Goal: Task Accomplishment & Management: Manage account settings

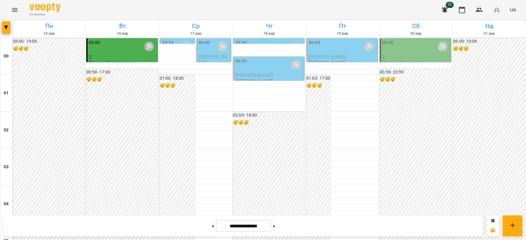
scroll to position [657, 0]
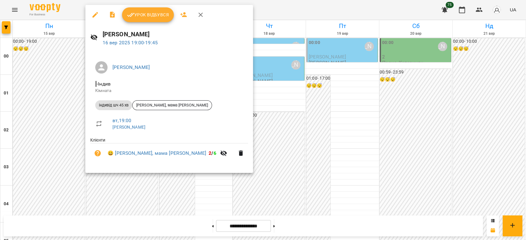
click at [148, 18] on span "Урок відбувся" at bounding box center [148, 14] width 42 height 7
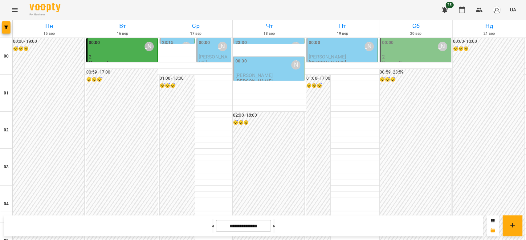
click at [208, 59] on span "[PERSON_NAME]" at bounding box center [213, 59] width 29 height 11
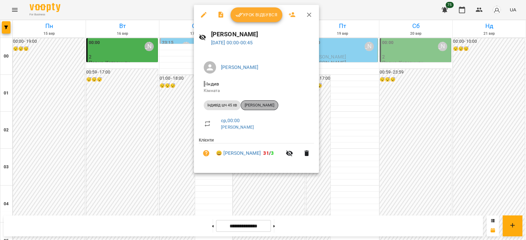
click at [259, 104] on span "[PERSON_NAME]" at bounding box center [259, 106] width 37 height 6
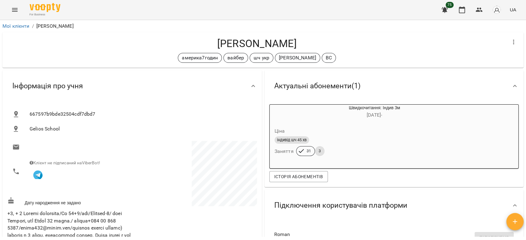
scroll to position [205, 0]
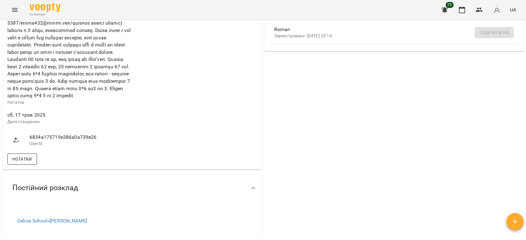
click at [22, 163] on span "Нотатки" at bounding box center [22, 159] width 20 height 7
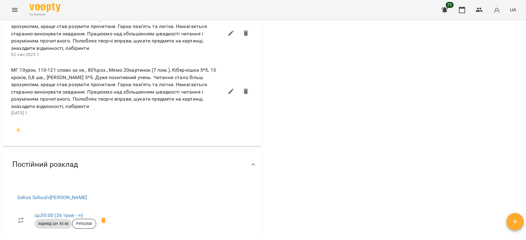
scroll to position [370, 0]
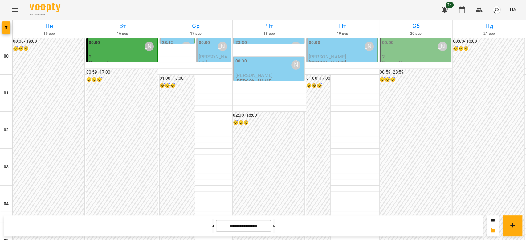
scroll to position [713, 0]
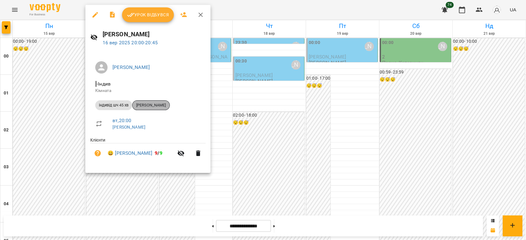
click at [153, 103] on span "[PERSON_NAME]" at bounding box center [151, 106] width 37 height 6
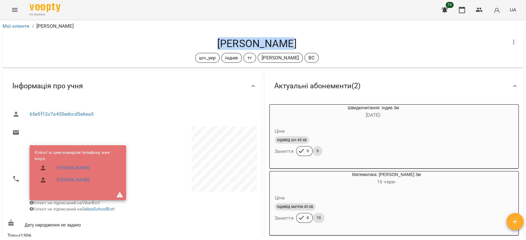
drag, startPoint x: 302, startPoint y: 41, endPoint x: 202, endPoint y: 44, distance: 100.2
click at [202, 44] on h4 "[PERSON_NAME]" at bounding box center [256, 43] width 499 height 13
copy h4 "[PERSON_NAME]"
